Goal: Information Seeking & Learning: Check status

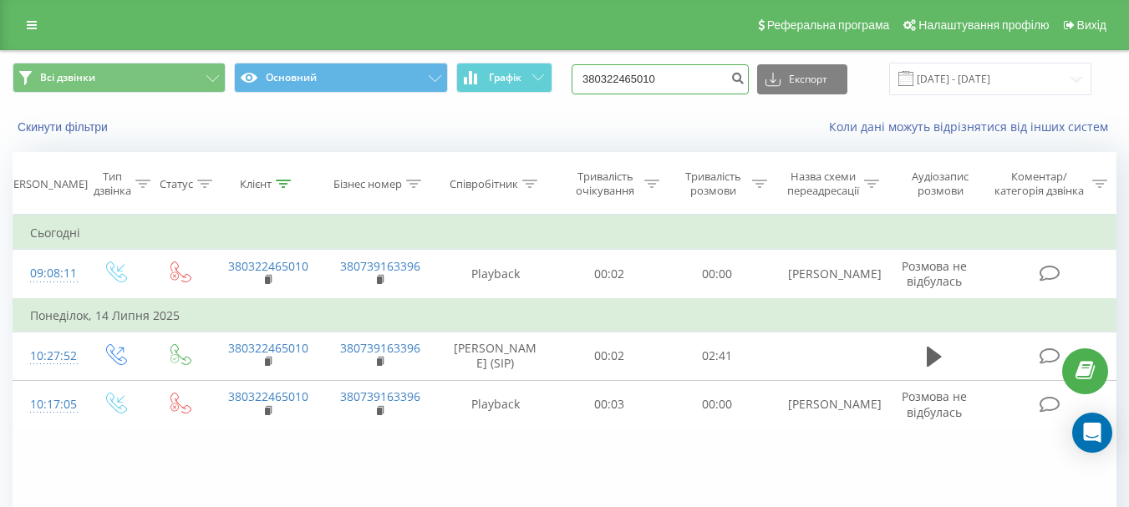
click at [656, 78] on input "380322465010" at bounding box center [660, 79] width 177 height 30
paste input "967254881"
type input "380967254881"
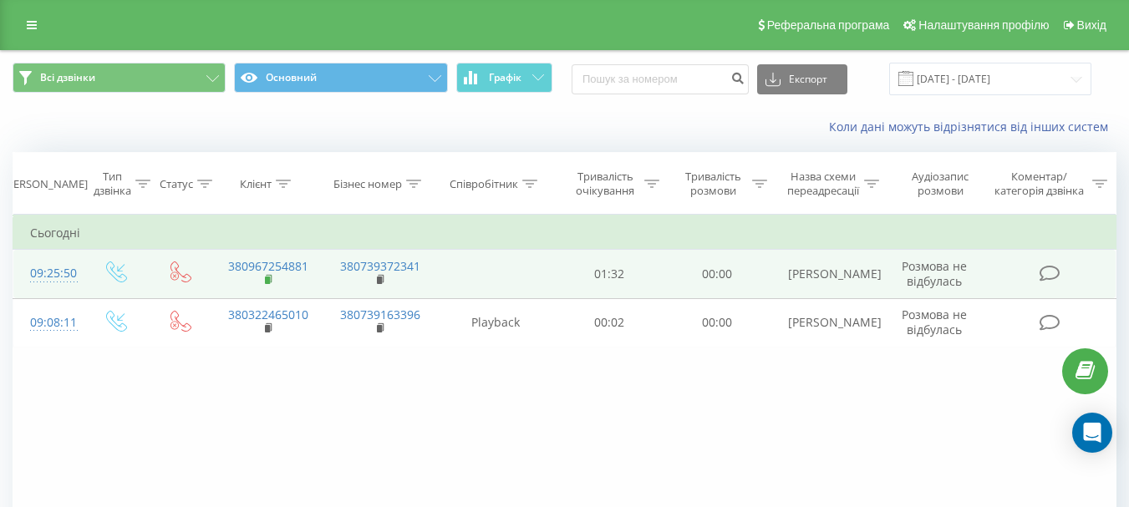
click at [269, 276] on icon at bounding box center [269, 280] width 9 height 12
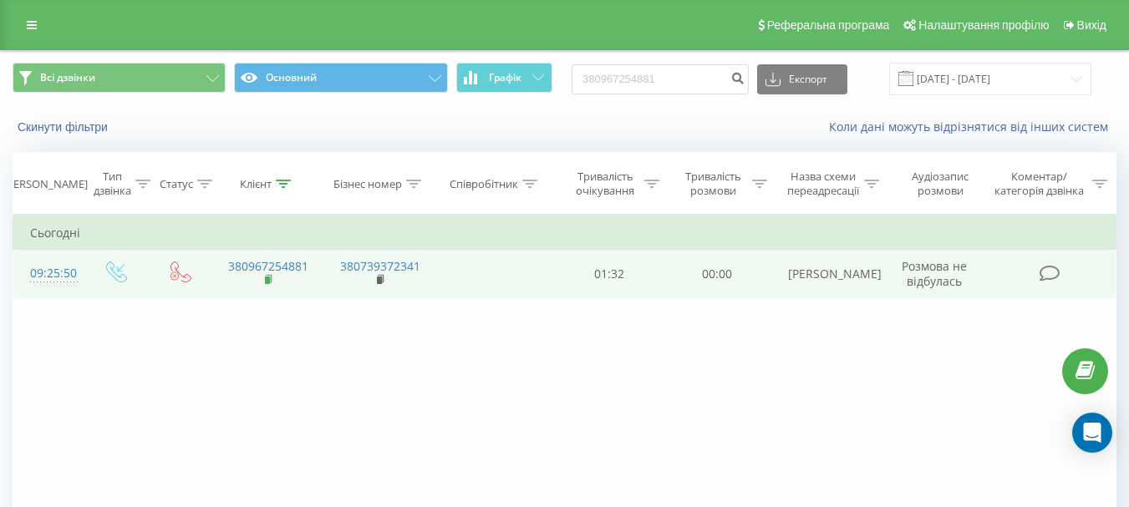
click at [267, 279] on rect at bounding box center [267, 281] width 5 height 8
